Goal: Transaction & Acquisition: Book appointment/travel/reservation

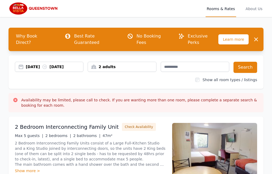
click at [128, 64] on div "2 adults" at bounding box center [122, 66] width 68 height 5
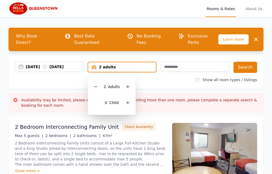
click at [97, 84] on icon at bounding box center [95, 86] width 4 height 4
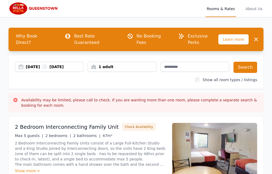
click at [247, 63] on button "Search" at bounding box center [245, 67] width 24 height 11
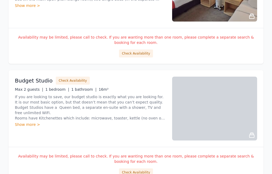
scroll to position [283, 0]
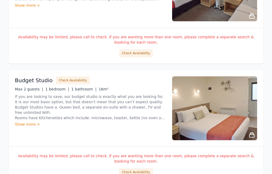
click at [23, 122] on div "Show more >" at bounding box center [90, 124] width 151 height 5
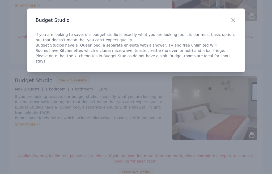
click at [230, 19] on icon "button" at bounding box center [233, 20] width 6 height 6
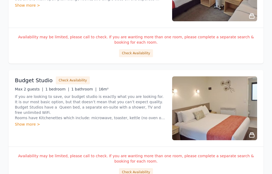
click at [147, 168] on button "Check Availability" at bounding box center [136, 172] width 34 height 8
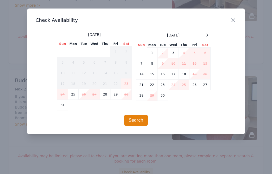
click at [208, 33] on icon at bounding box center [207, 35] width 4 height 4
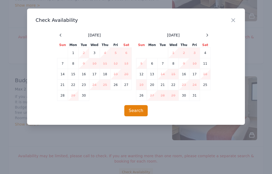
click at [205, 35] on icon at bounding box center [207, 35] width 4 height 4
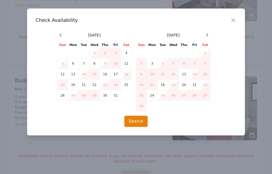
click at [232, 17] on icon "button" at bounding box center [233, 20] width 6 height 6
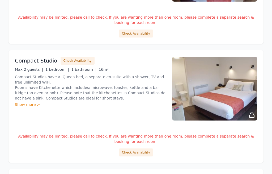
scroll to position [422, 0]
click at [144, 148] on button "Check Availability" at bounding box center [136, 152] width 34 height 8
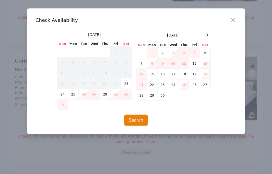
scroll to position [422, 0]
click at [208, 32] on div at bounding box center [207, 35] width 6 height 6
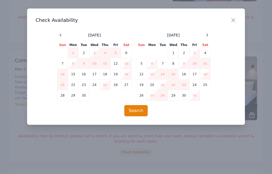
click at [206, 33] on div at bounding box center [207, 35] width 6 height 6
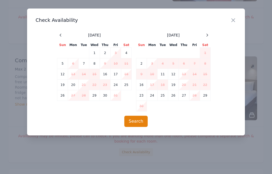
click at [141, 94] on td "23" at bounding box center [141, 95] width 11 height 11
click at [184, 93] on td "27" at bounding box center [184, 95] width 11 height 11
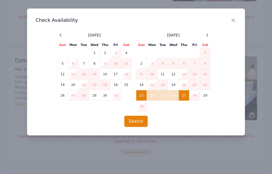
click at [139, 121] on button "Search" at bounding box center [136, 120] width 24 height 11
